Goal: Information Seeking & Learning: Understand process/instructions

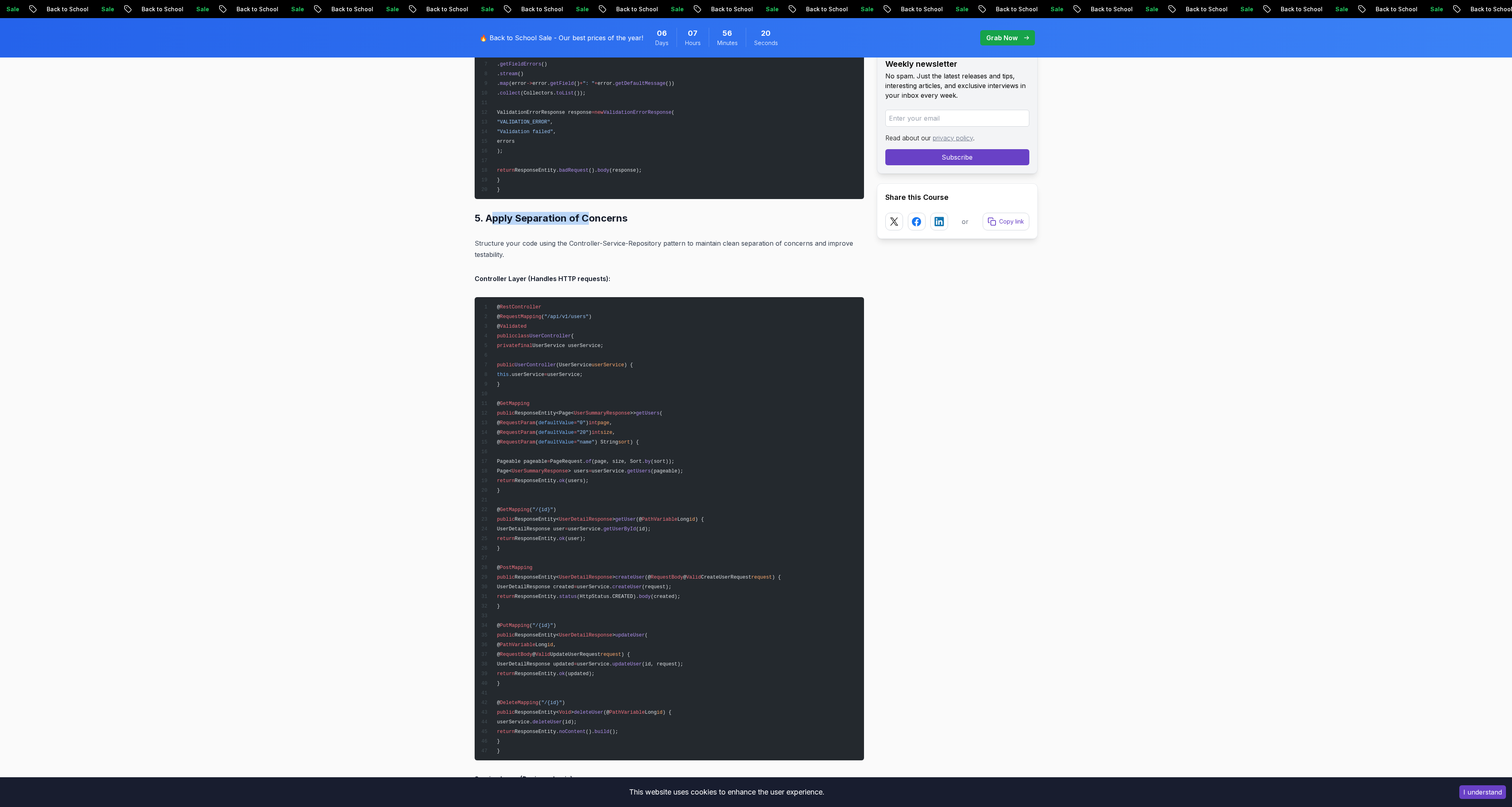
drag, startPoint x: 493, startPoint y: 221, endPoint x: 589, endPoint y: 221, distance: 96.0
click at [589, 221] on h2 "5. Apply Separation of Concerns" at bounding box center [669, 218] width 389 height 13
drag, startPoint x: 516, startPoint y: 222, endPoint x: 507, endPoint y: 222, distance: 9.0
click at [507, 222] on h2 "5. Apply Separation of Concerns" at bounding box center [669, 218] width 389 height 13
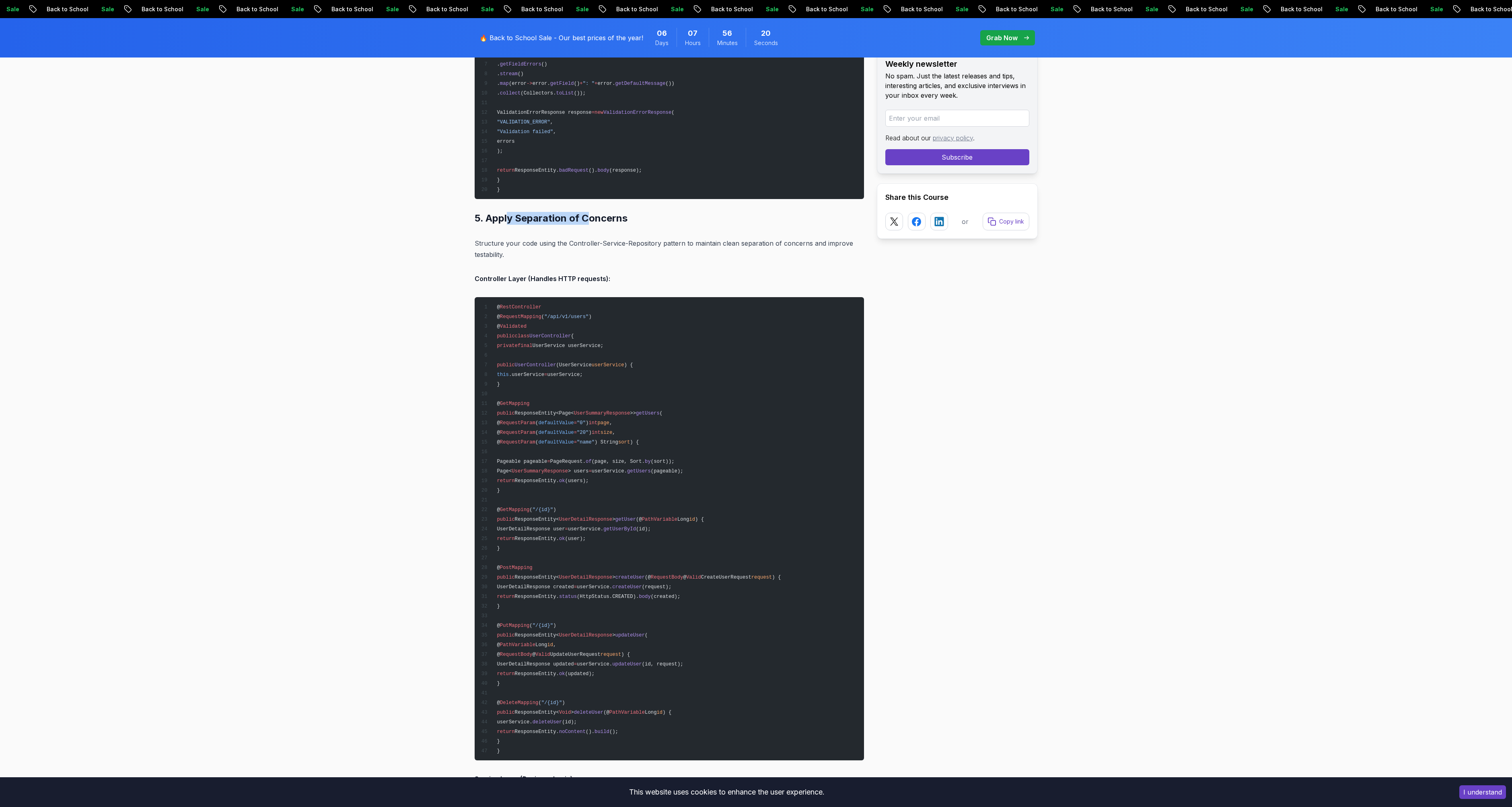
click at [507, 222] on h2 "5. Apply Separation of Concerns" at bounding box center [669, 218] width 389 height 13
drag, startPoint x: 607, startPoint y: 218, endPoint x: 617, endPoint y: 218, distance: 10.0
click at [617, 218] on h2 "5. Apply Separation of Concerns" at bounding box center [669, 218] width 389 height 13
click at [516, 215] on h2 "5. Apply Separation of Concerns" at bounding box center [669, 218] width 389 height 13
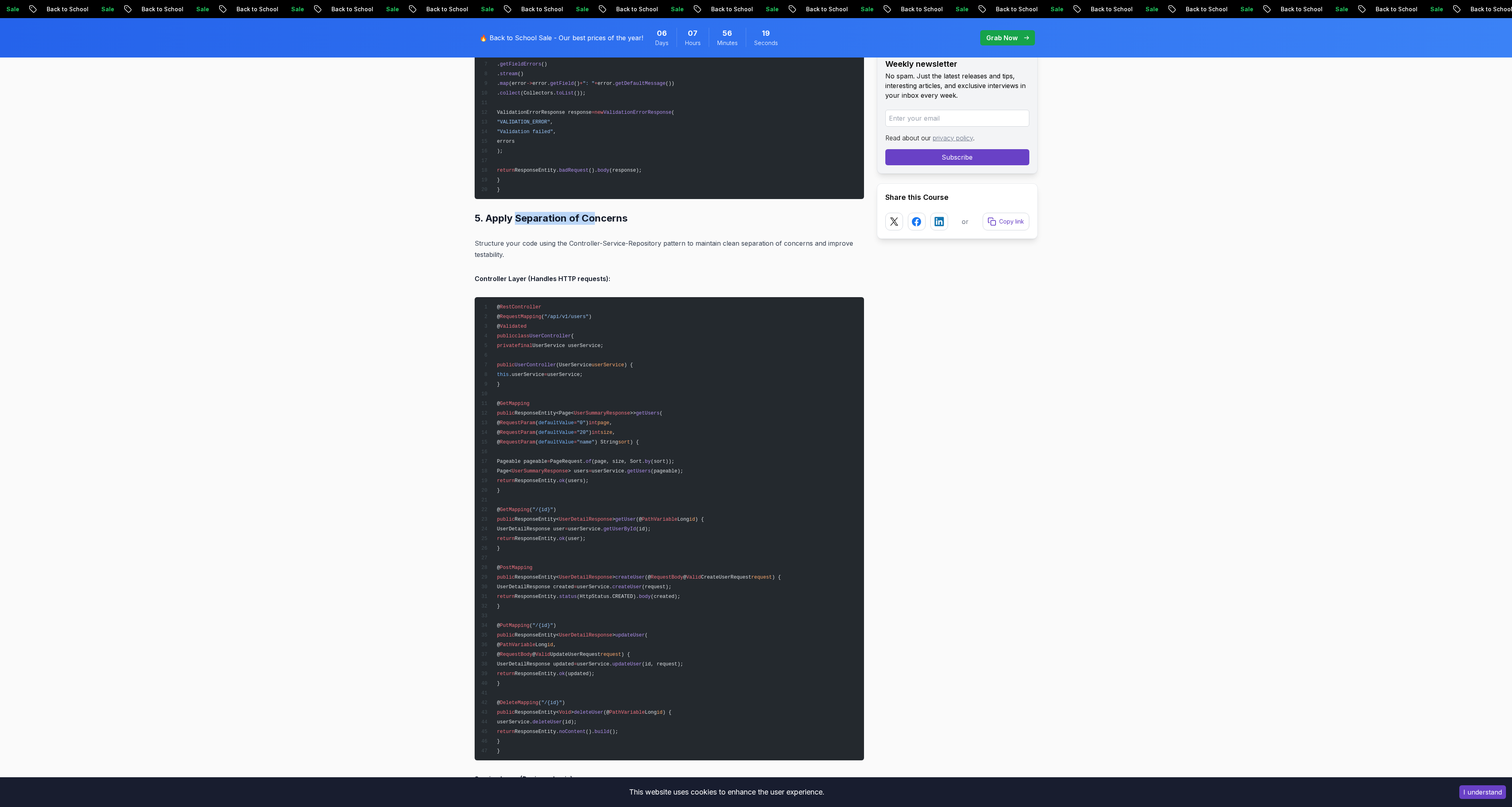
click at [516, 215] on h2 "5. Apply Separation of Concerns" at bounding box center [669, 218] width 389 height 13
drag, startPoint x: 505, startPoint y: 236, endPoint x: 511, endPoint y: 236, distance: 6.0
click at [544, 213] on h2 "5. Apply Separation of Concerns" at bounding box center [669, 218] width 389 height 13
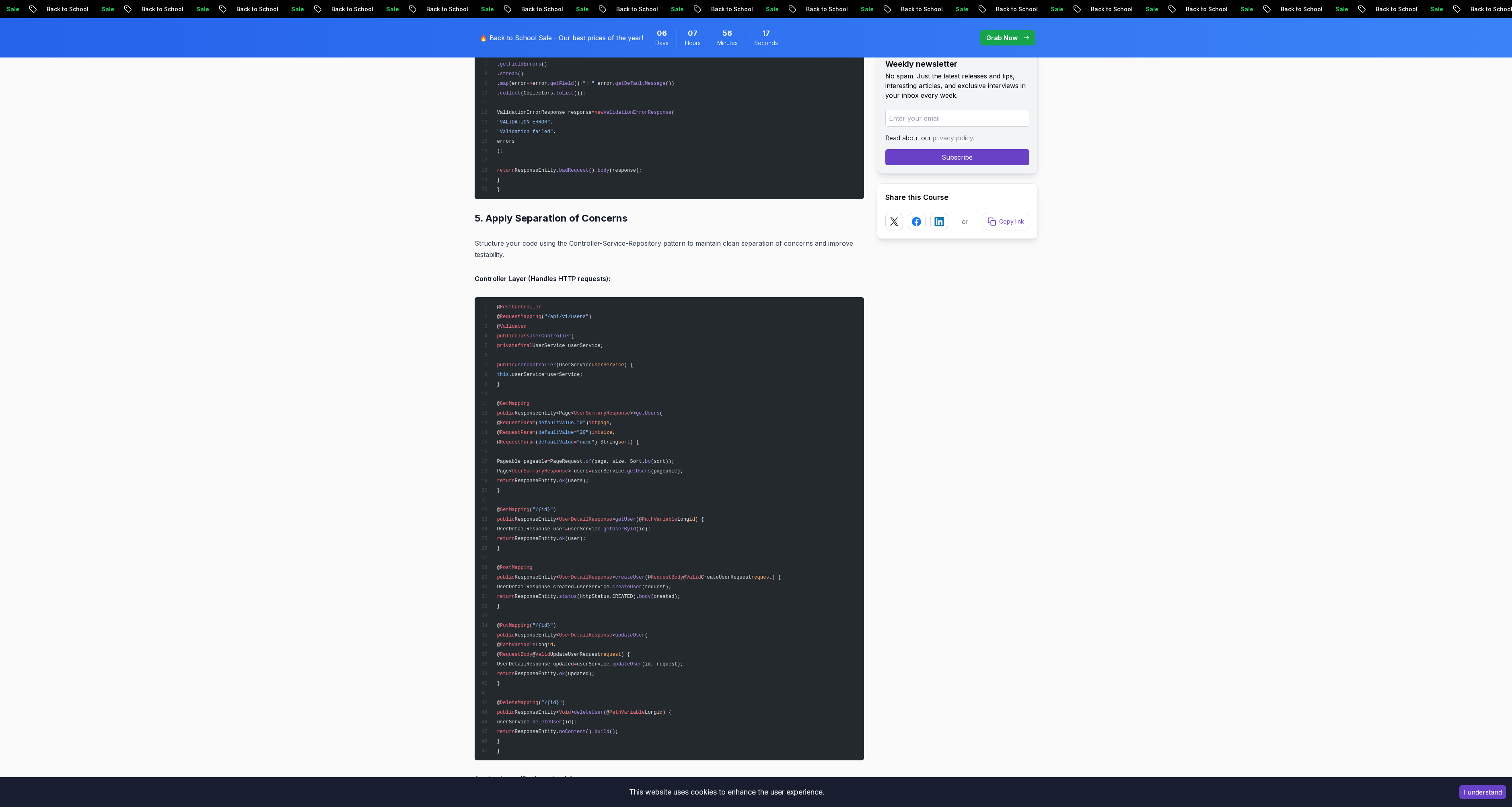
click at [550, 213] on h2 "5. Apply Separation of Concerns" at bounding box center [669, 218] width 389 height 13
click at [542, 252] on p "Structure your code using the Controller-Service-Repository pattern to maintain…" at bounding box center [669, 249] width 389 height 22
click at [544, 251] on p "Structure your code using the Controller-Service-Repository pattern to maintain…" at bounding box center [669, 249] width 389 height 22
drag, startPoint x: 575, startPoint y: 245, endPoint x: 592, endPoint y: 245, distance: 17.0
click at [592, 245] on p "Structure your code using the Controller-Service-Repository pattern to maintain…" at bounding box center [669, 249] width 389 height 22
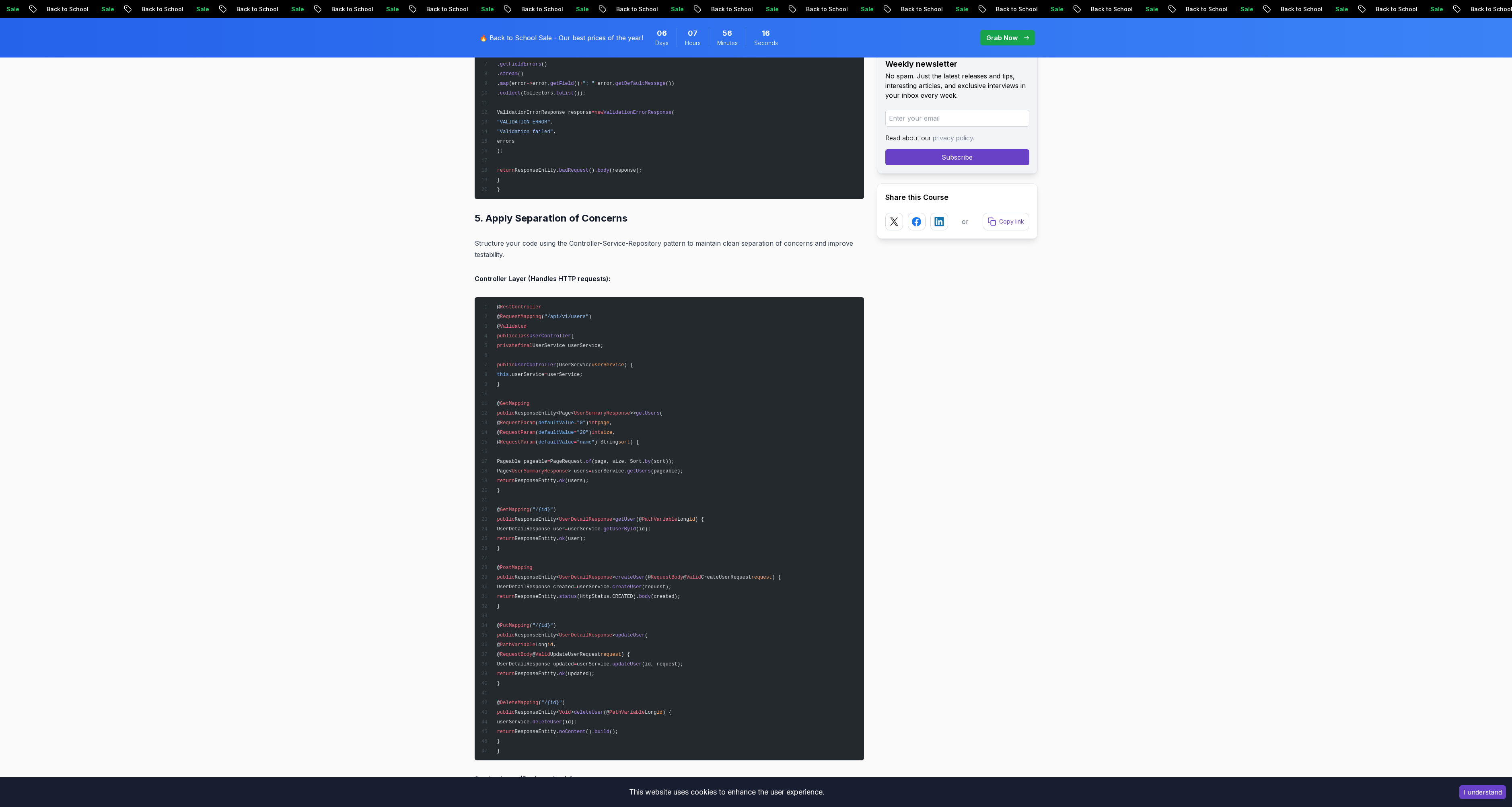
click at [532, 244] on p "Structure your code using the Controller-Service-Repository pattern to maintain…" at bounding box center [669, 249] width 389 height 22
drag, startPoint x: 623, startPoint y: 246, endPoint x: 632, endPoint y: 246, distance: 9.0
click at [631, 246] on p "Structure your code using the Controller-Service-Repository pattern to maintain…" at bounding box center [669, 249] width 389 height 22
click at [632, 246] on p "Structure your code using the Controller-Service-Repository pattern to maintain…" at bounding box center [669, 249] width 389 height 22
click at [674, 245] on p "Structure your code using the Controller-Service-Repository pattern to maintain…" at bounding box center [669, 249] width 389 height 22
